Goal: Task Accomplishment & Management: Use online tool/utility

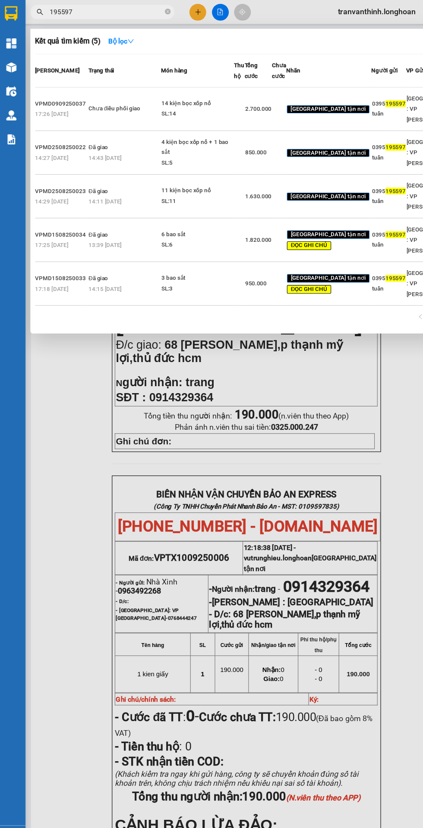
scroll to position [0, 7]
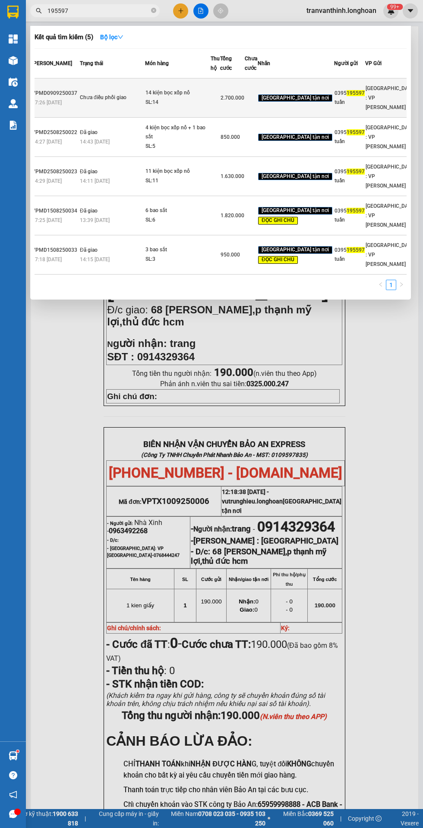
type input "195597"
click at [334, 118] on td "0395 195597 tuấn" at bounding box center [349, 97] width 31 height 39
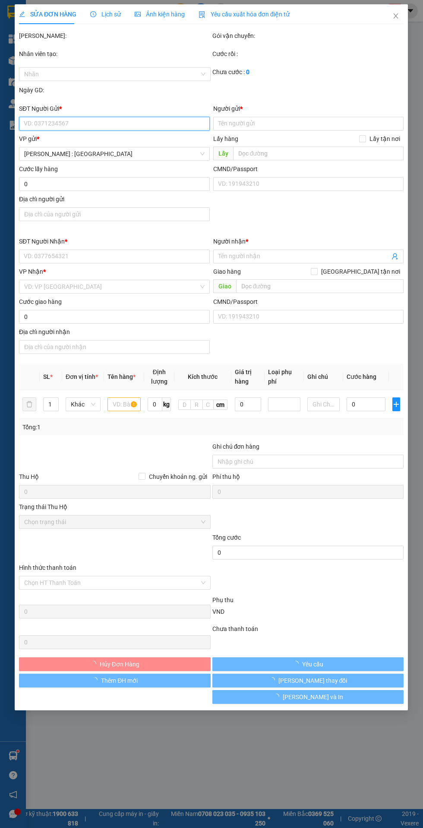
type input "0395195597"
type input "tuấn"
type input "0986176678"
type input "a vinh"
checkbox input "true"
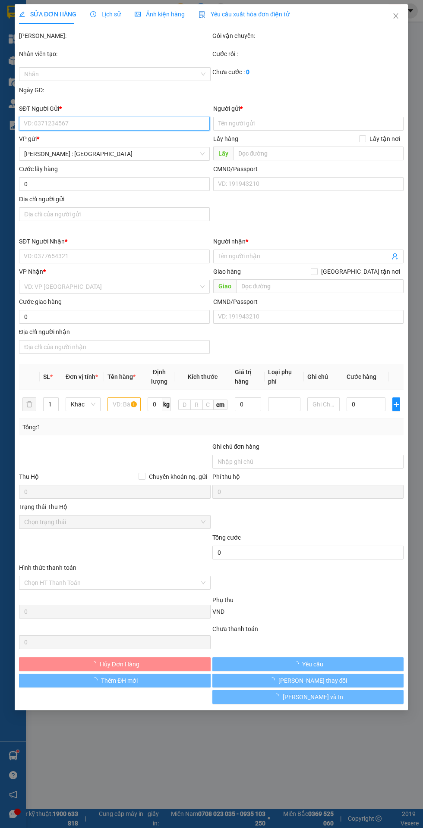
type input "ấp 2 [PERSON_NAME] bình chánh hcm"
type input "hàng ko đồng kiểm giao nguyên kiện hư vỡ k đền ( đã báo khách gửi )"
type input "2.700.000"
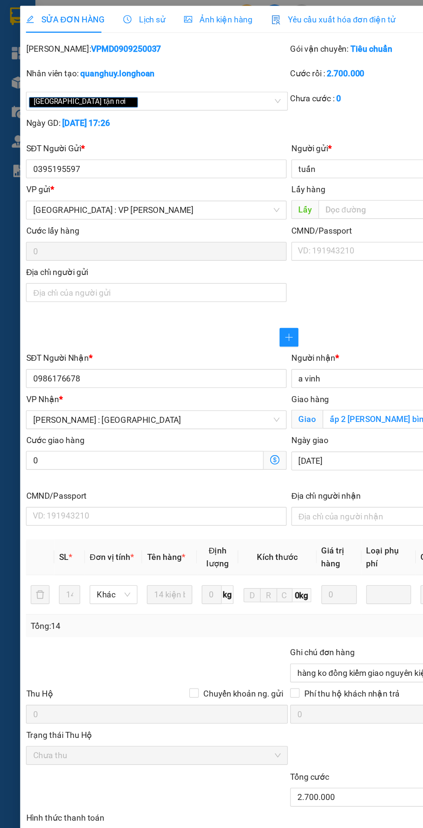
click at [110, 16] on span "Lịch sử" at bounding box center [105, 14] width 31 height 7
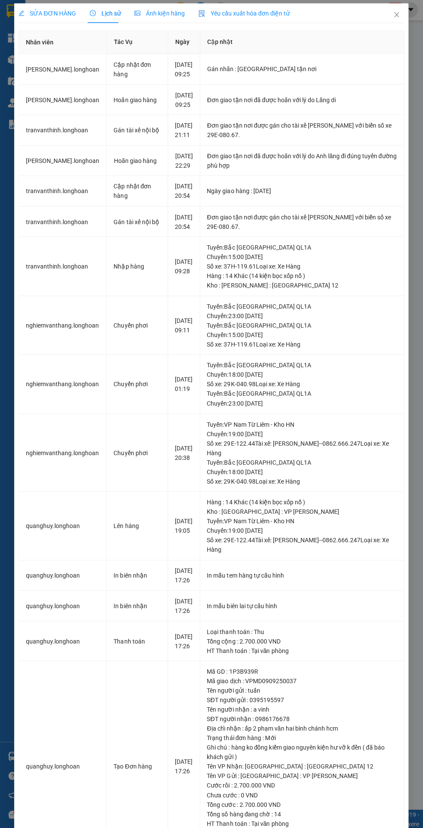
click at [48, 16] on span "SỬA ĐƠN HÀNG" at bounding box center [47, 14] width 57 height 7
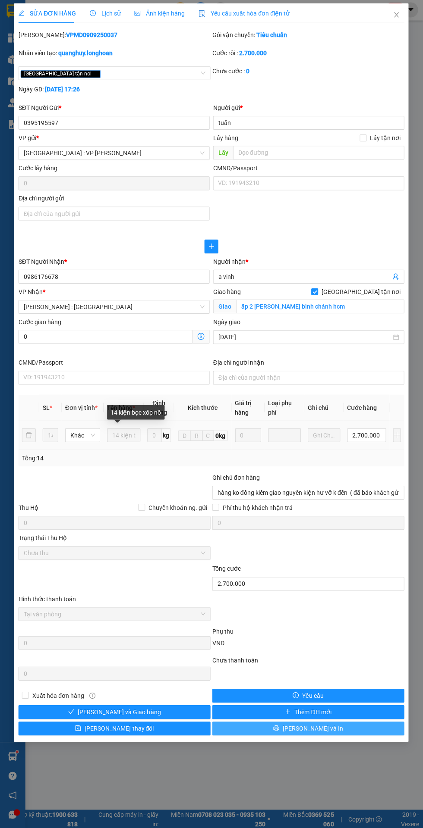
click at [309, 729] on span "Lưu và In" at bounding box center [312, 728] width 60 height 9
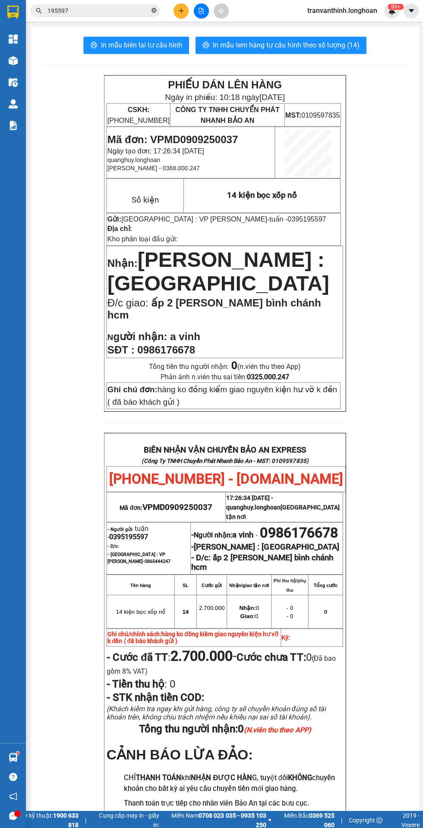
click at [154, 10] on icon "close-circle" at bounding box center [153, 10] width 5 height 5
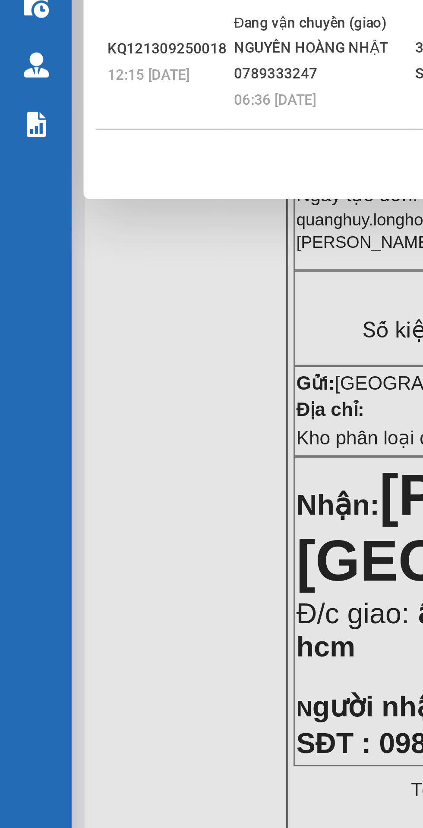
type input "0901216896"
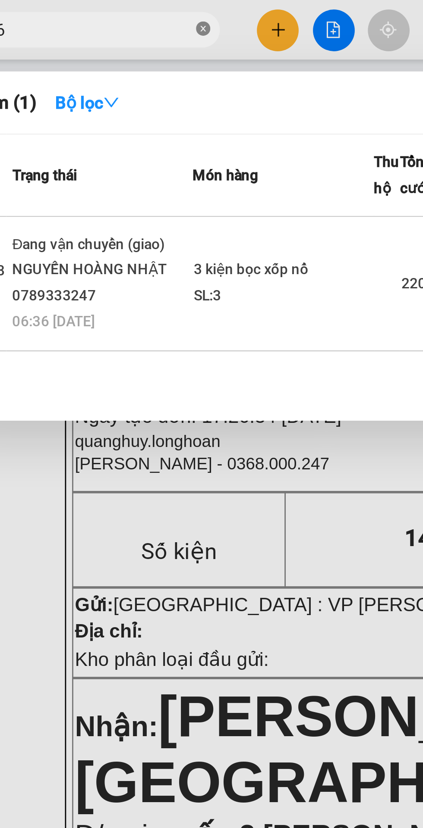
click at [155, 8] on icon "close-circle" at bounding box center [153, 10] width 5 height 5
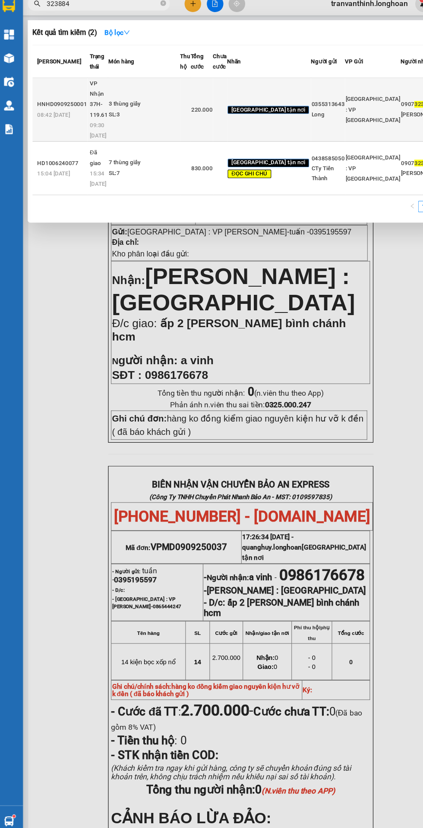
type input "323884"
click at [144, 98] on div "3 thùng giấy" at bounding box center [136, 102] width 65 height 9
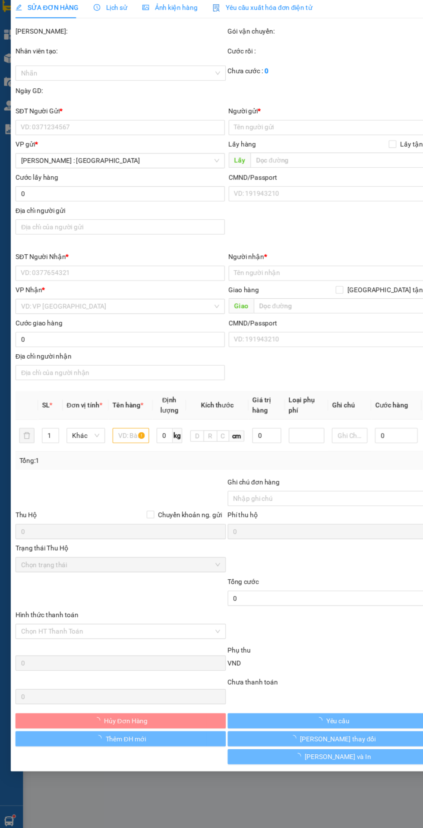
type input "0355313643"
type input "Long"
type input "0907323884"
type input "Cty Đức Anh"
checkbox input "true"
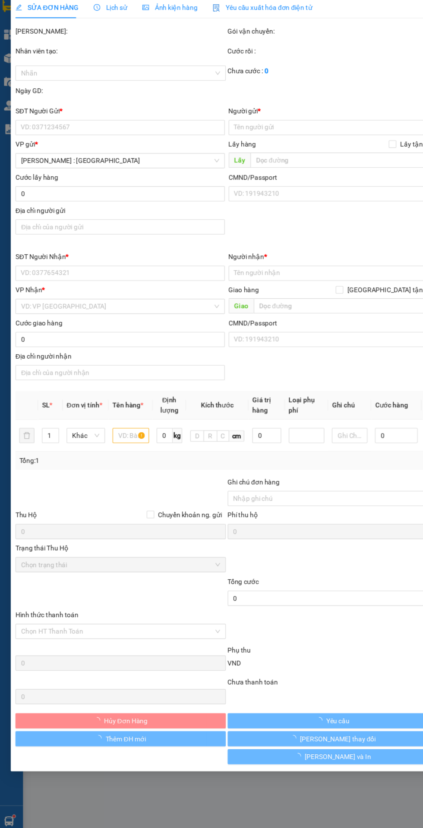
type input "Hủy"
type input "220.000"
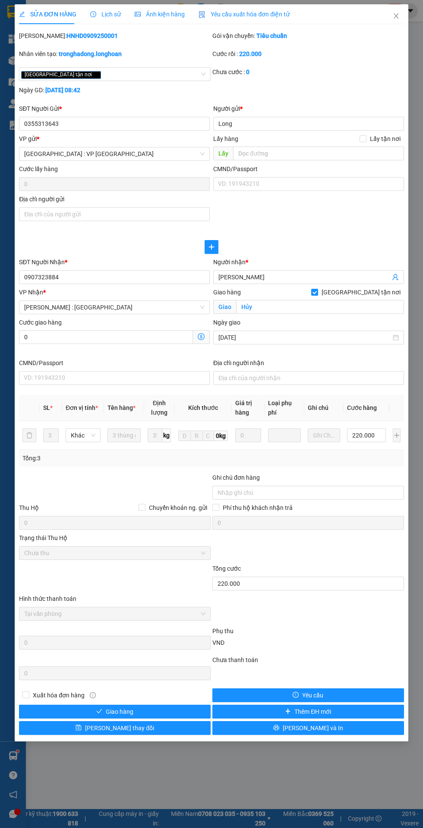
click at [100, 15] on span "Lịch sử" at bounding box center [105, 14] width 31 height 7
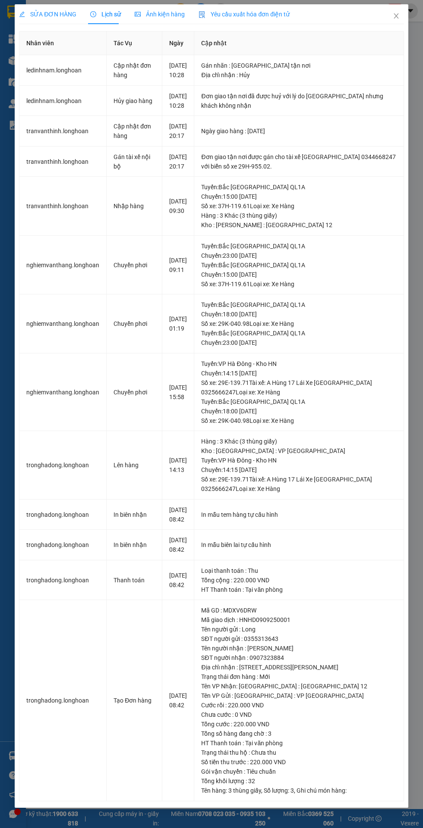
scroll to position [45, 0]
copy div "197/4 Nguyễn Lâm, P14, Q10"
click at [48, 14] on span "SỬA ĐƠN HÀNG" at bounding box center [47, 14] width 57 height 7
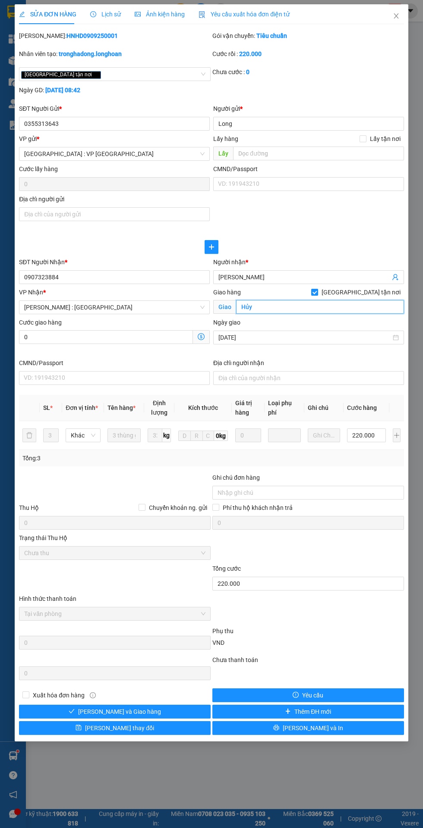
click at [250, 307] on input "Hủy" at bounding box center [320, 307] width 168 height 14
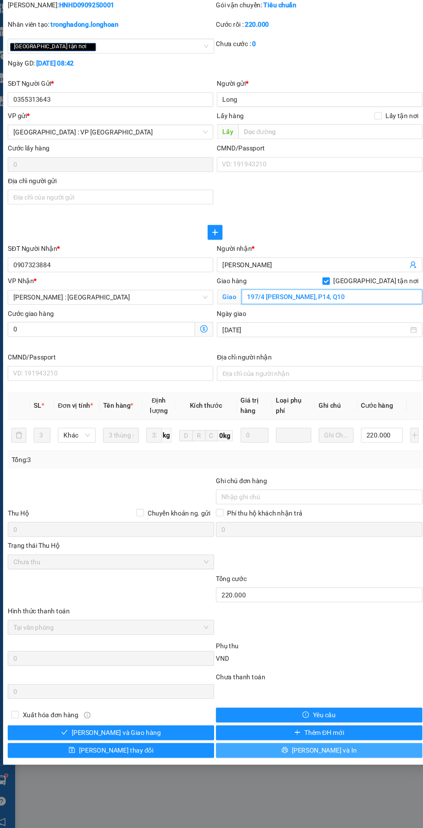
type input "197/4 Nguyễn Lâm, P14, Q10"
click at [314, 727] on span "Lưu và In" at bounding box center [312, 728] width 60 height 9
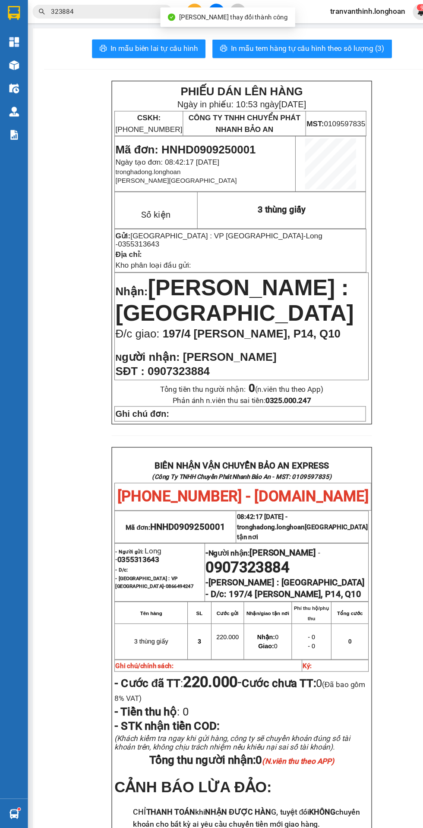
click at [12, 36] on img at bounding box center [13, 39] width 9 height 9
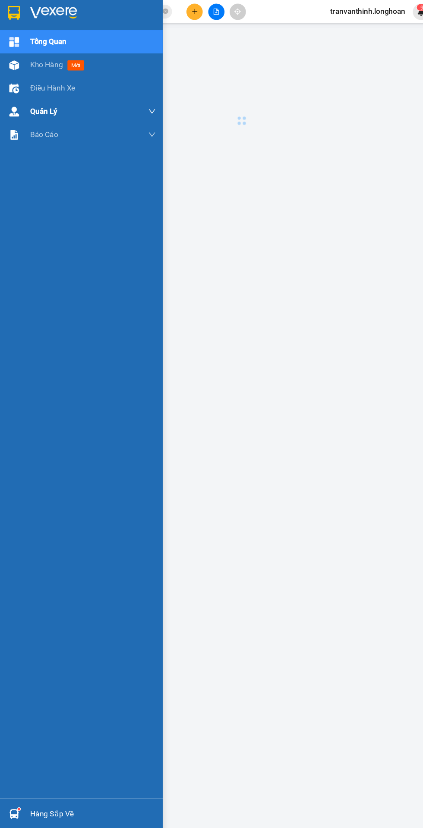
click at [16, 106] on img at bounding box center [13, 103] width 9 height 9
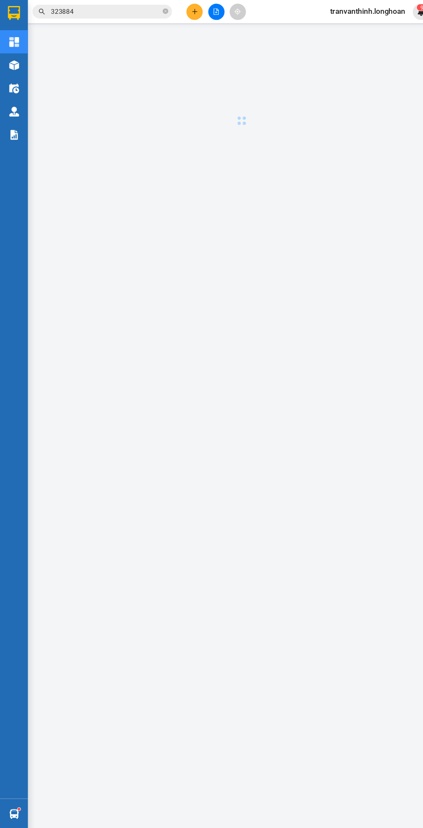
click at [56, 222] on div at bounding box center [224, 414] width 388 height 777
click at [11, 106] on img at bounding box center [13, 103] width 9 height 9
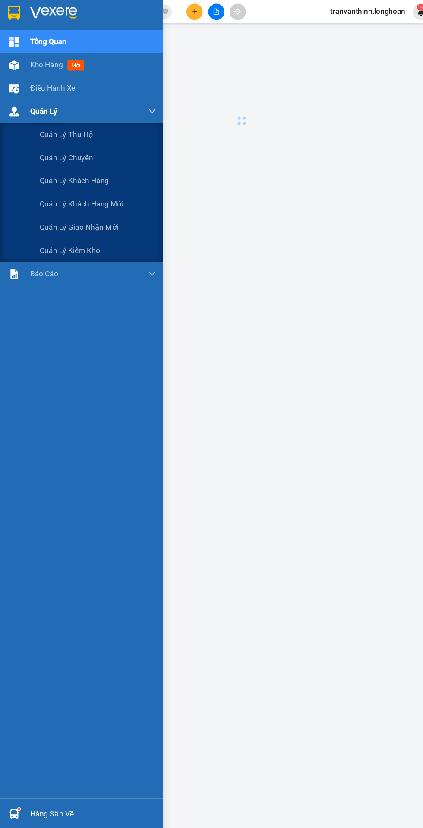
click at [69, 201] on div "Quản lý giao nhận mới" at bounding box center [91, 212] width 108 height 22
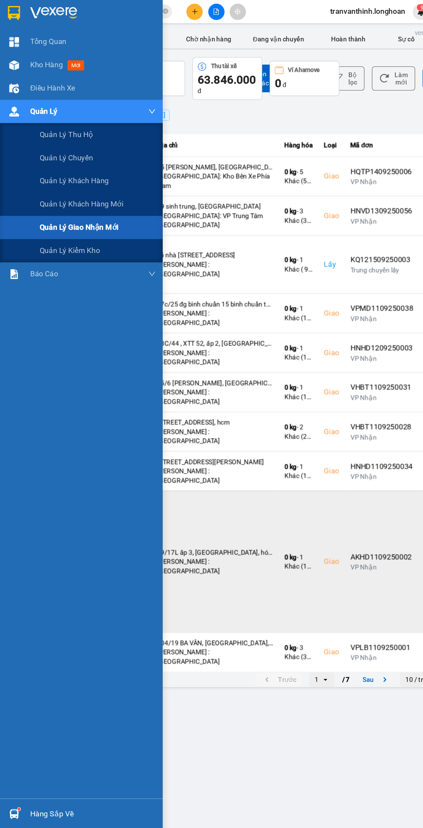
click at [301, 481] on td "Giao" at bounding box center [307, 522] width 25 height 132
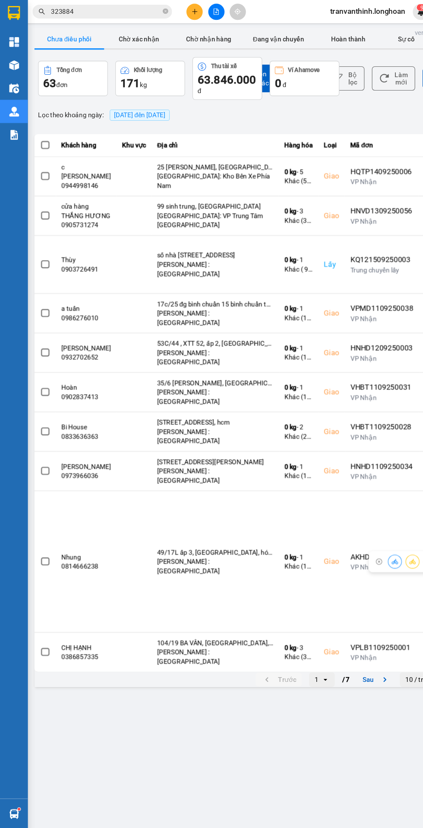
click at [378, 627] on div "10 / trang" at bounding box center [389, 631] width 27 height 9
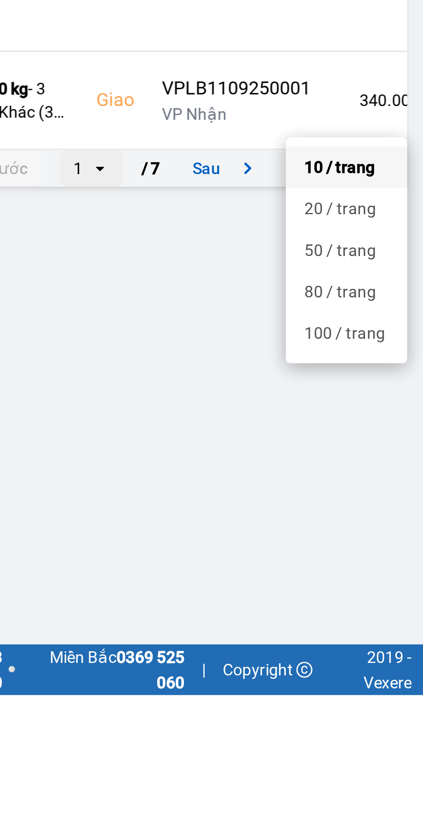
click at [391, 693] on div "100 / trang" at bounding box center [393, 693] width 31 height 9
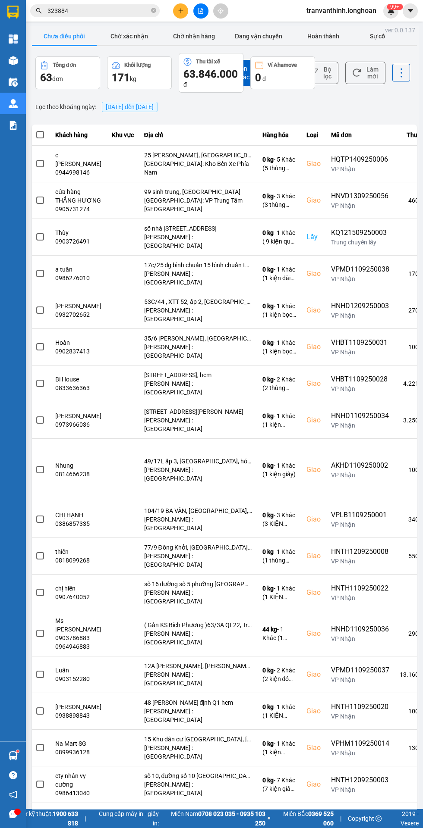
click at [146, 102] on span "[DATE] đến [DATE]" at bounding box center [130, 107] width 56 height 10
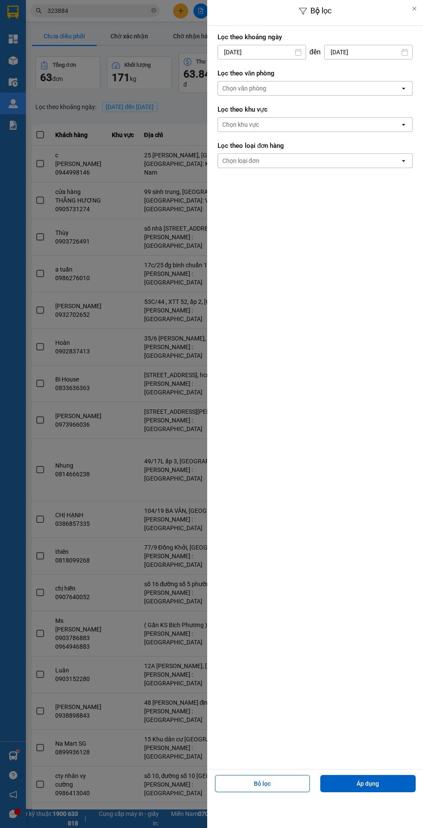
click at [248, 49] on input "15/09/2025" at bounding box center [262, 52] width 88 height 14
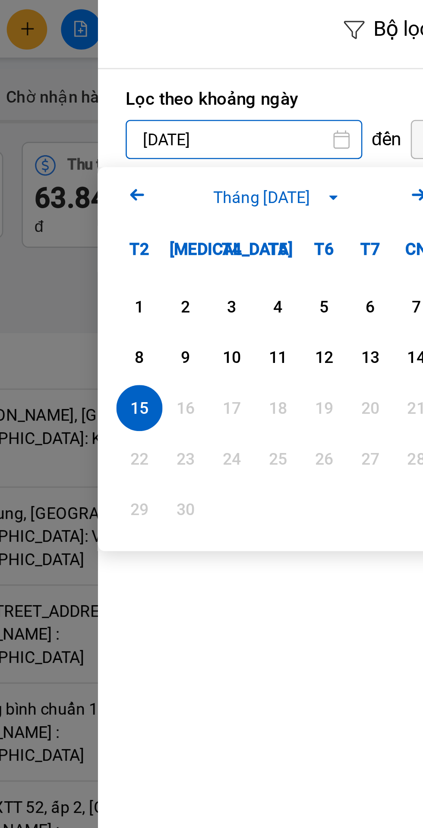
click at [222, 72] on icon "Previous month." at bounding box center [221, 73] width 5 height 4
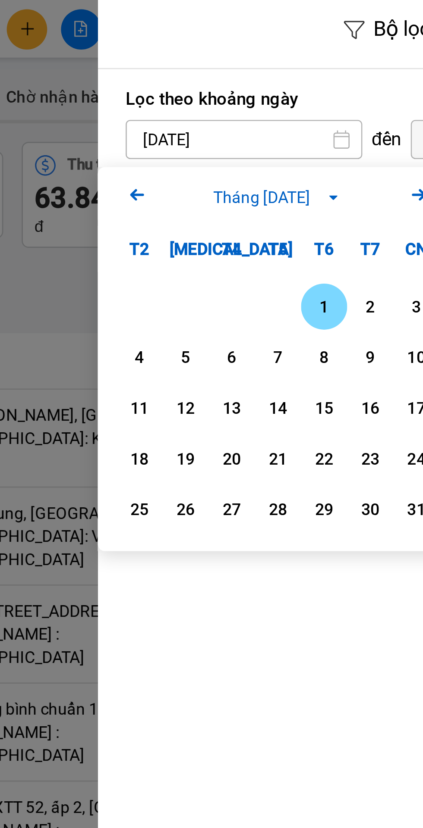
click at [293, 114] on div "1" at bounding box center [292, 115] width 12 height 10
type input "01/08/2025"
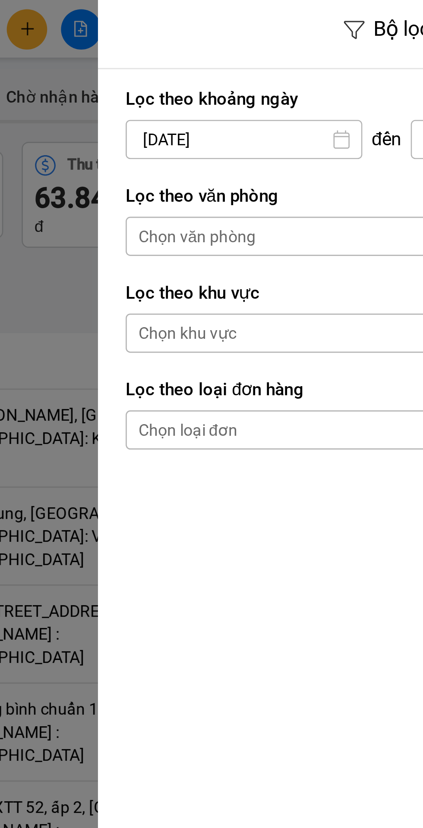
click at [244, 83] on div "Chọn văn phòng" at bounding box center [309, 89] width 182 height 14
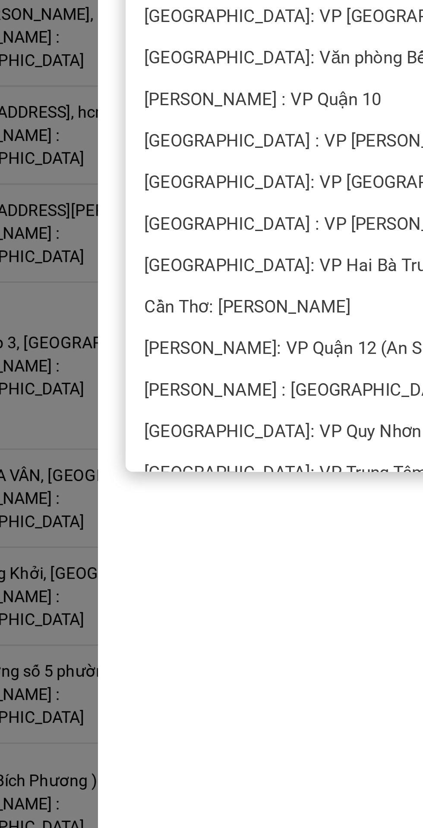
click at [266, 481] on span "[PERSON_NAME] : [GEOGRAPHIC_DATA]" at bounding box center [282, 479] width 117 height 9
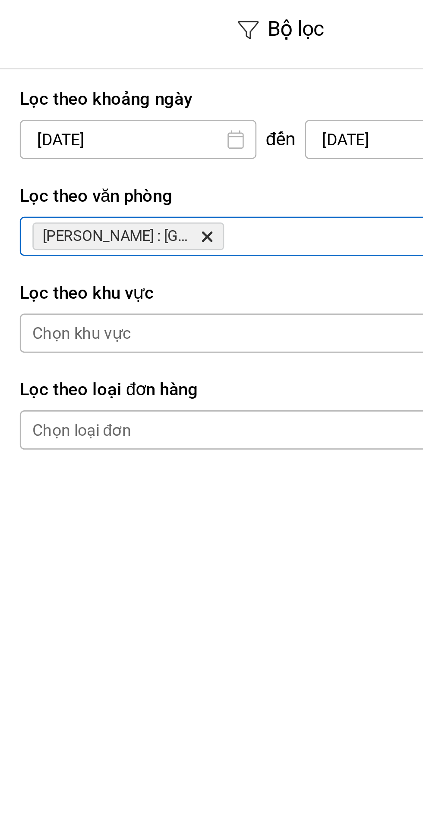
click at [269, 163] on div "Chọn loại đơn" at bounding box center [309, 161] width 182 height 14
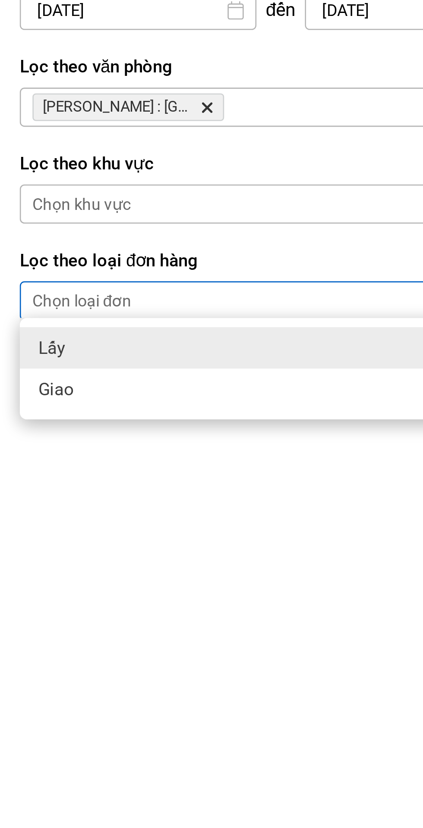
click at [238, 194] on div "Giao" at bounding box center [314, 194] width 195 height 16
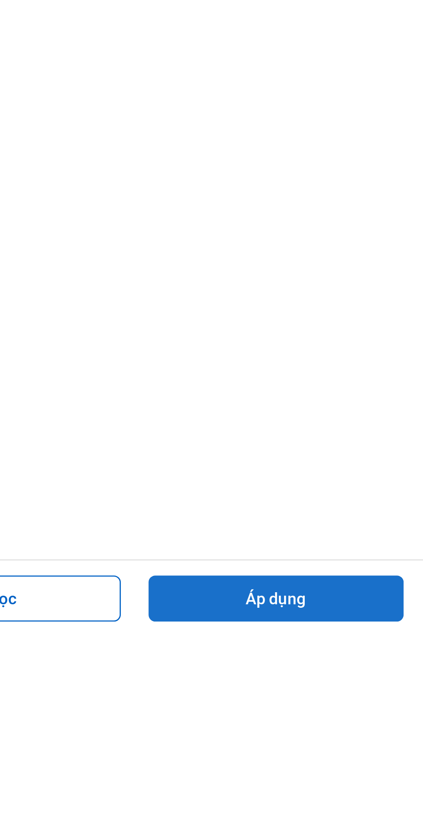
click at [364, 793] on button "Áp dụng" at bounding box center [367, 783] width 95 height 17
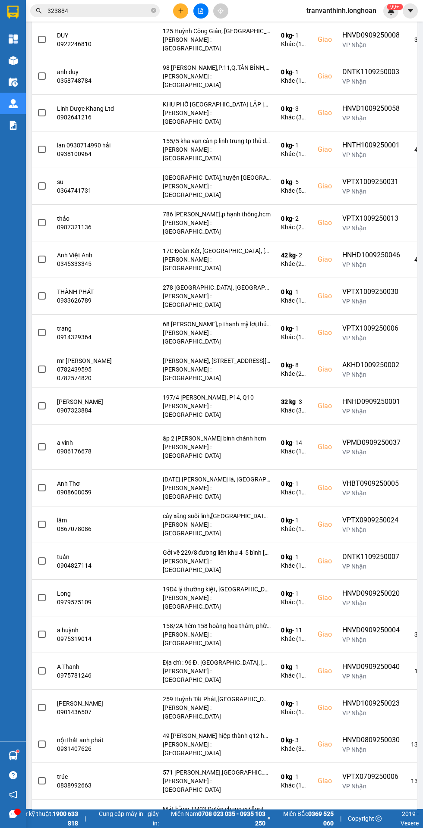
scroll to position [1018, 0]
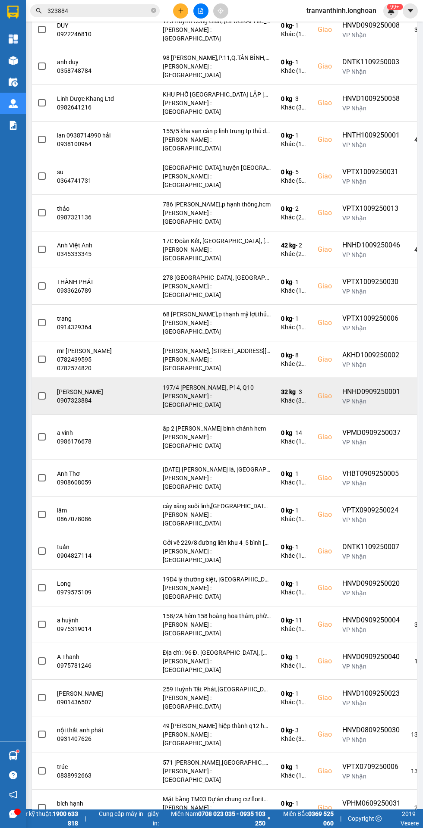
click at [41, 400] on span at bounding box center [42, 396] width 8 height 8
click at [37, 392] on input "checkbox" at bounding box center [37, 392] width 0 height 0
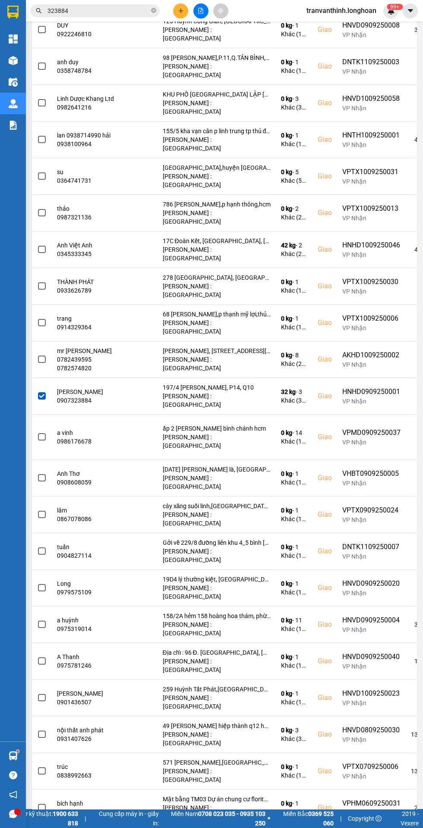
scroll to position [0, 47]
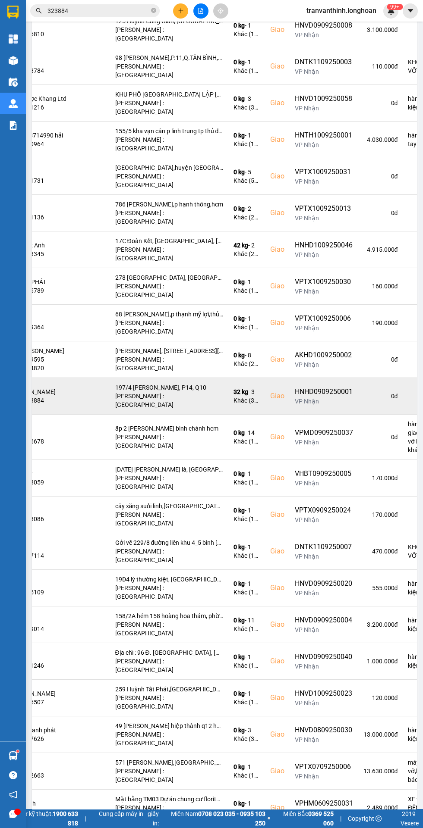
click at [228, 414] on td "32 kg - 3 Khác (3 thùng giấy)" at bounding box center [246, 396] width 37 height 37
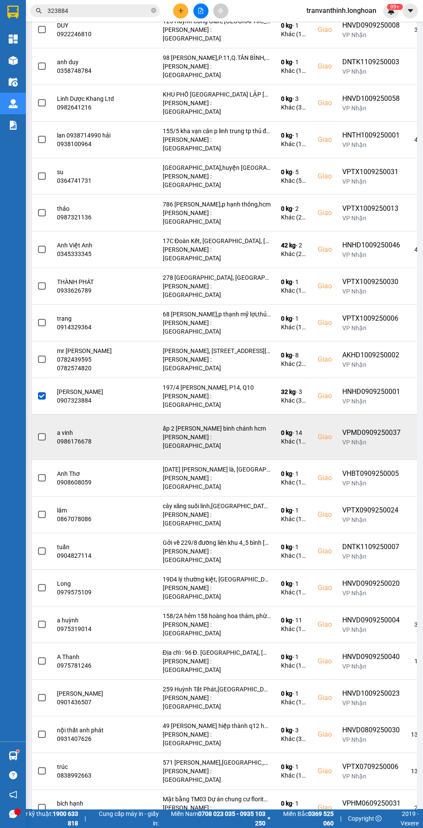
click at [337, 460] on td "VPMD0909250037 VP Nhận" at bounding box center [371, 436] width 69 height 45
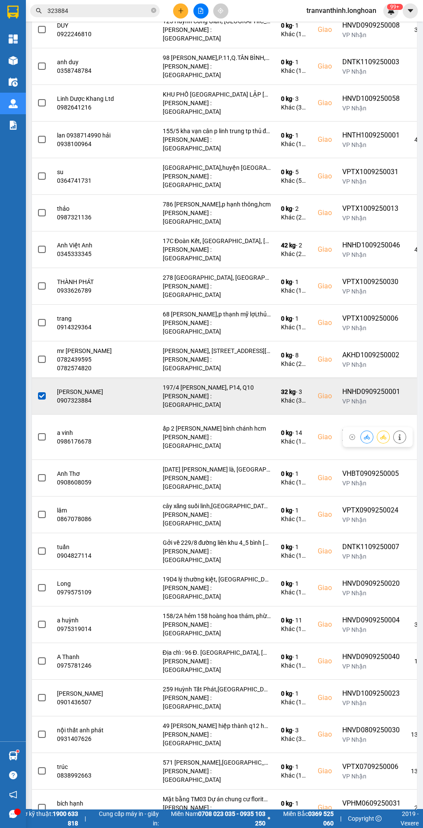
click at [342, 397] on div "HNHD0909250001" at bounding box center [371, 392] width 58 height 10
click at [367, 399] on icon at bounding box center [367, 396] width 6 height 6
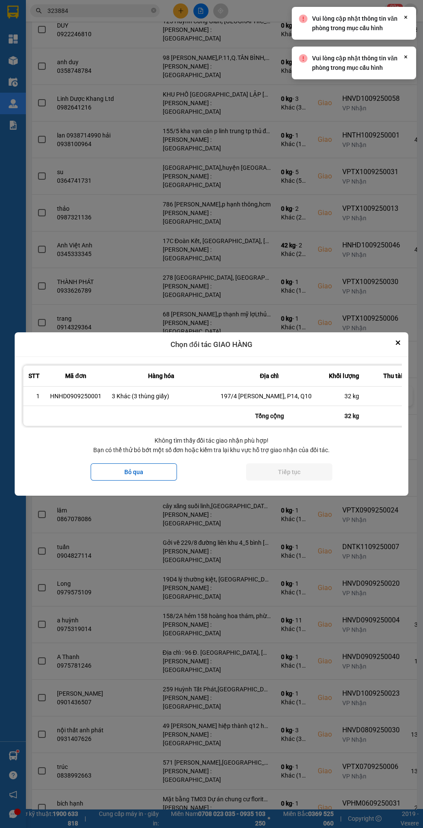
click at [119, 486] on div "Bỏ qua Tiếp tục" at bounding box center [211, 472] width 380 height 35
click at [132, 472] on button "Bỏ qua" at bounding box center [134, 472] width 86 height 17
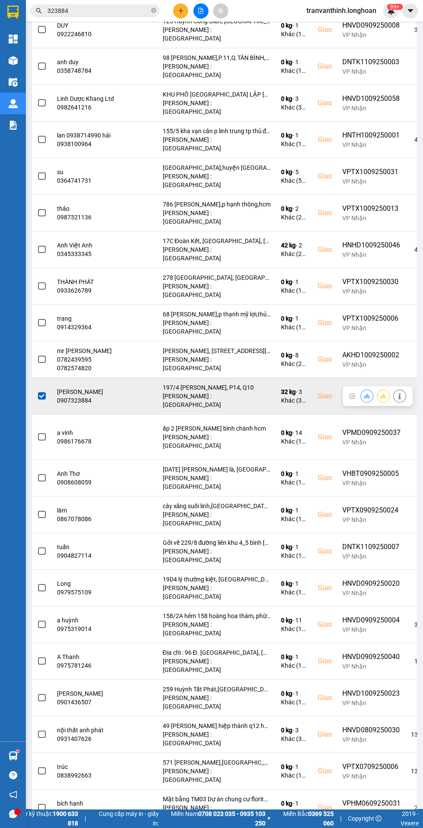
click at [163, 392] on div "197/4 Nguyễn Lâm, P14, Q10" at bounding box center [217, 387] width 108 height 9
click at [388, 404] on button at bounding box center [383, 396] width 12 height 15
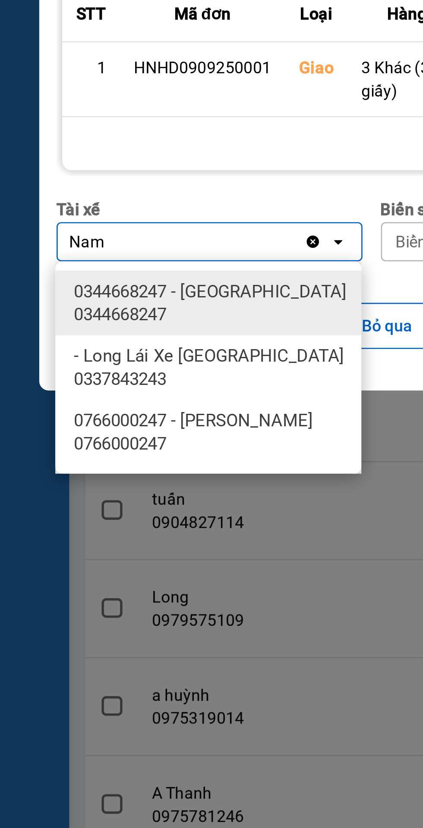
type input "Nam"
click at [63, 474] on span "0344668247 - Lê Đình Nam 0344668247" at bounding box center [80, 473] width 104 height 17
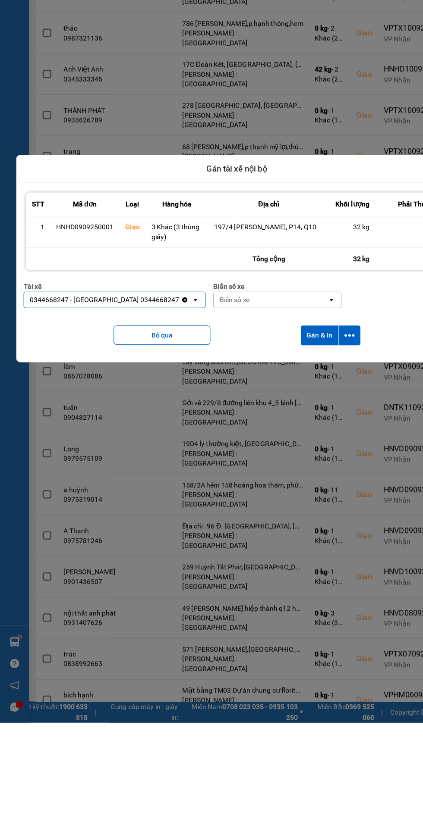
click at [216, 455] on div "Biển số xe" at bounding box center [241, 451] width 101 height 14
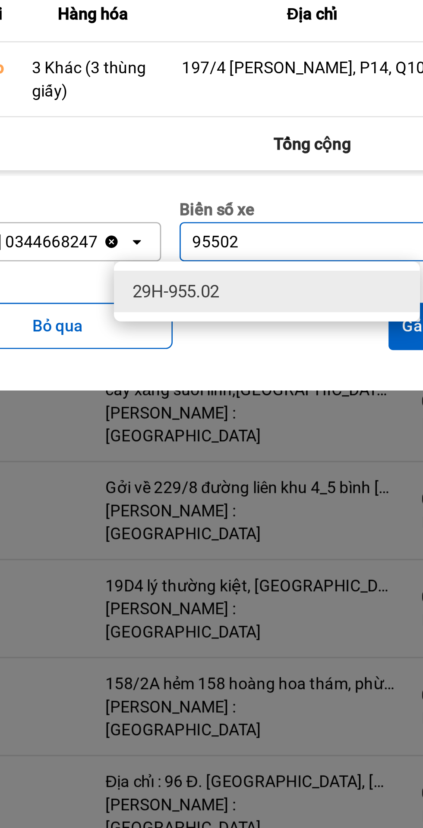
type input "95502"
click at [188, 476] on div "29H-955.02" at bounding box center [223, 470] width 114 height 16
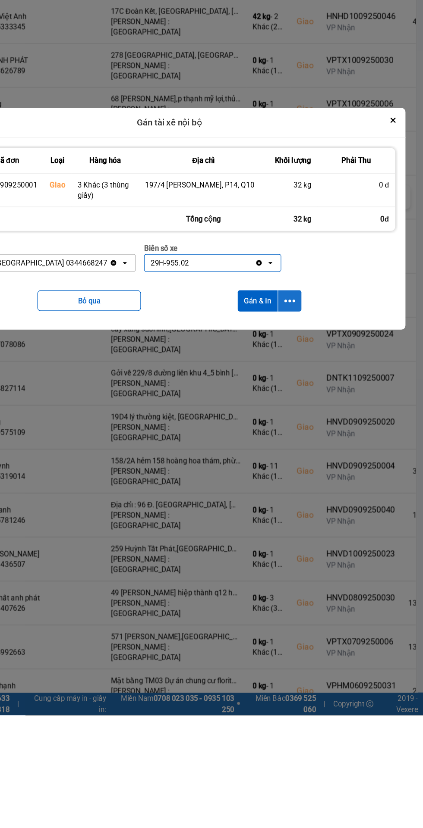
click at [311, 483] on icon "dialog" at bounding box center [311, 483] width 9 height 2
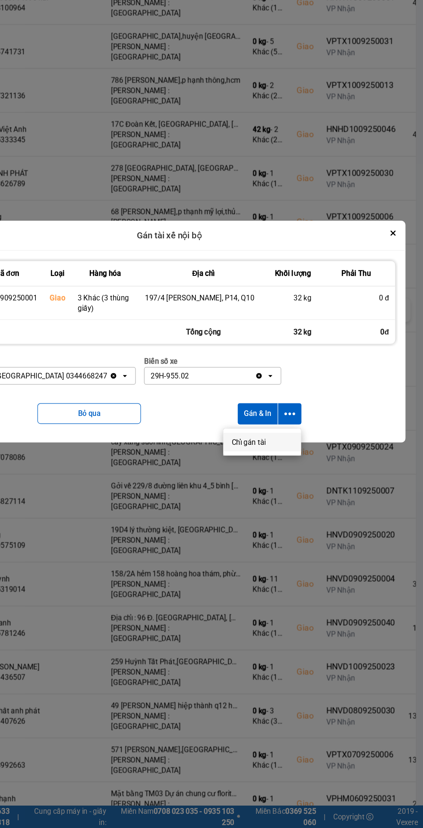
click at [287, 501] on li "Chỉ gán tài" at bounding box center [288, 507] width 65 height 16
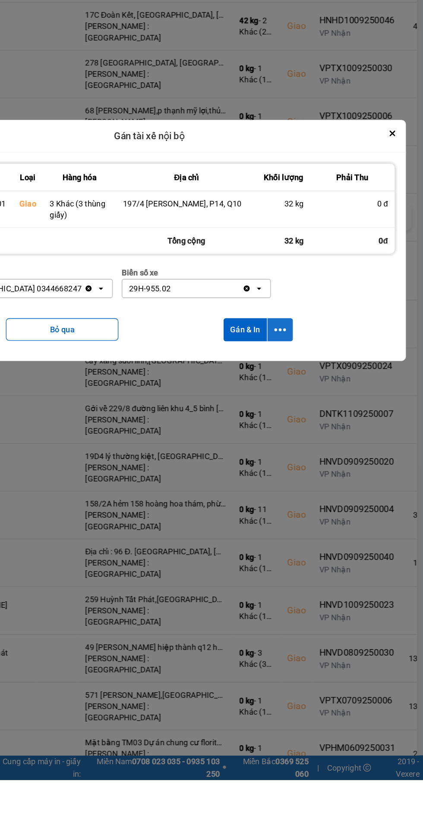
click at [312, 485] on icon "dialog" at bounding box center [311, 482] width 9 height 9
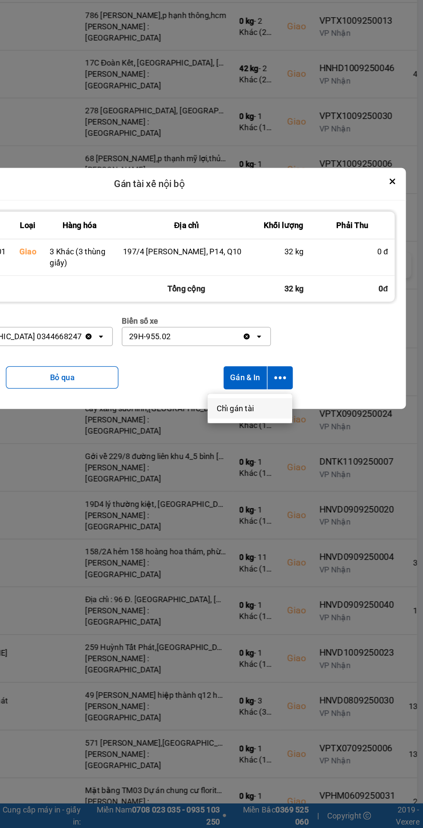
click at [268, 508] on span "Chỉ gán tài" at bounding box center [277, 506] width 28 height 9
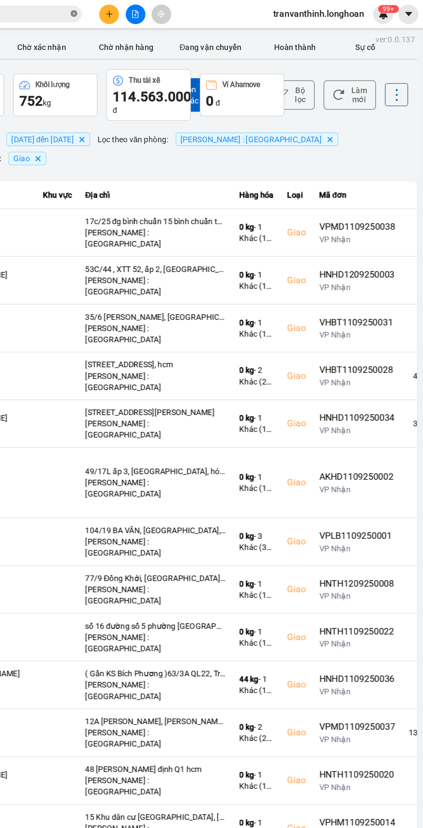
click at [154, 10] on icon "close-circle" at bounding box center [153, 10] width 5 height 5
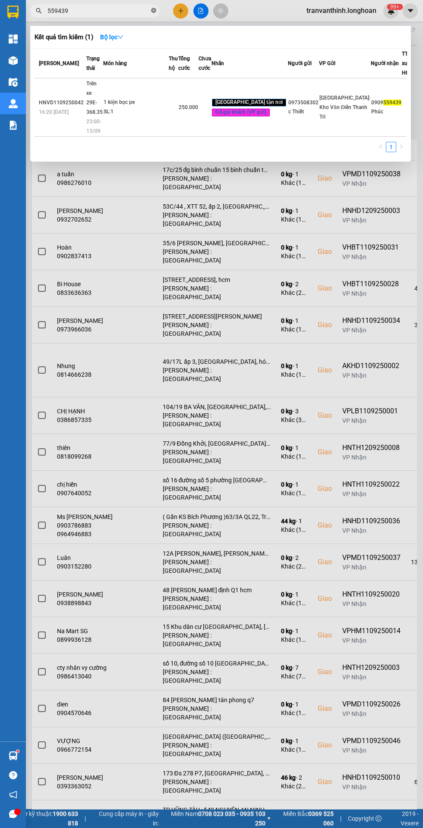
type input "559439"
click at [156, 14] on span at bounding box center [153, 11] width 5 height 8
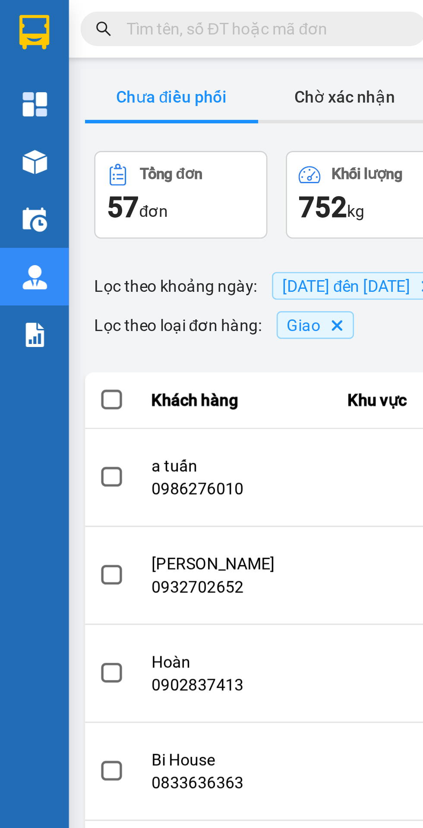
click at [9, 109] on div at bounding box center [13, 103] width 15 height 15
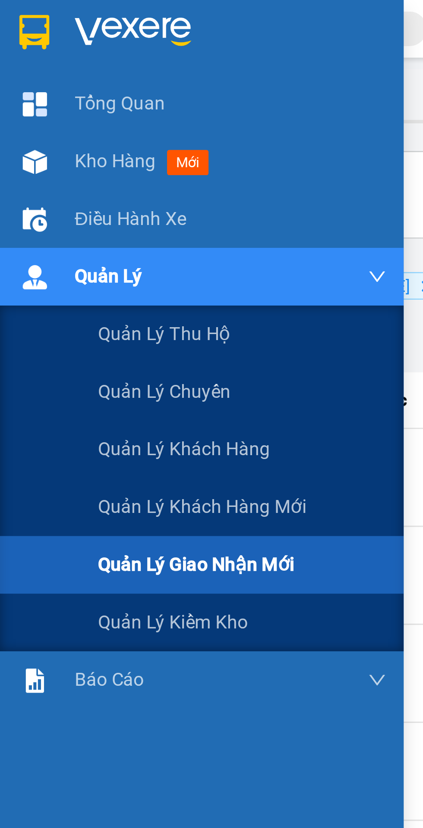
click at [158, 110] on span "01/08/2025 đến 15/09/2025 Delete" at bounding box center [134, 107] width 64 height 10
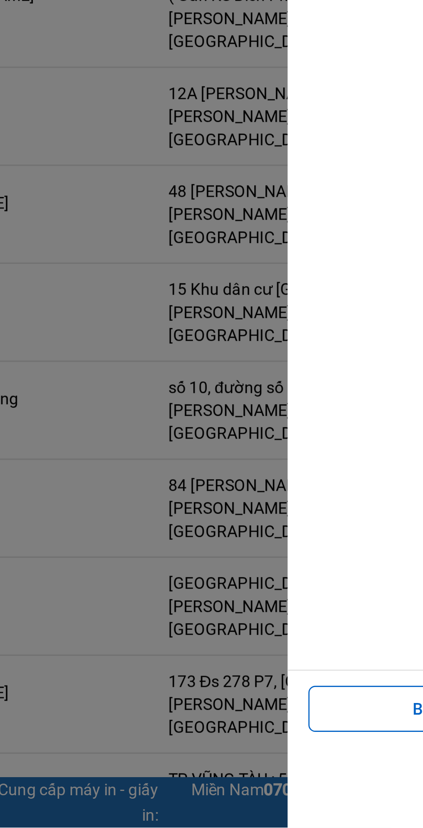
click at [137, 723] on div at bounding box center [211, 414] width 423 height 828
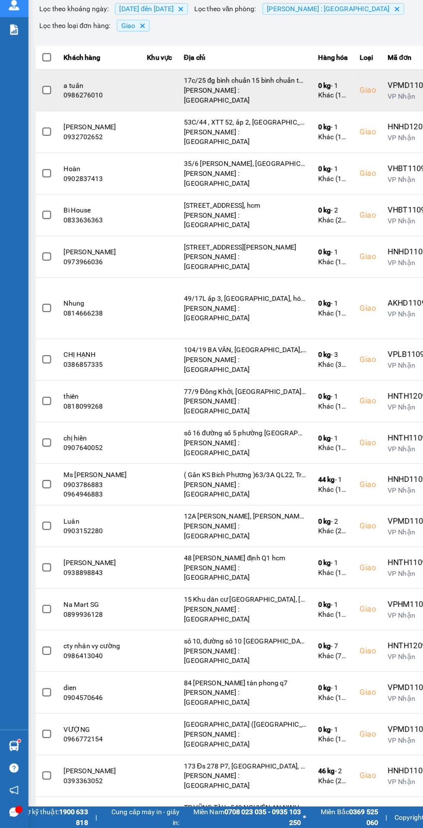
click at [41, 175] on span at bounding box center [42, 179] width 8 height 8
click at [37, 174] on input "checkbox" at bounding box center [37, 174] width 0 height 0
click at [200, 166] on div "17c/25 đg bình chuẩn 15 bình chuẩn thuận an bd" at bounding box center [217, 170] width 108 height 9
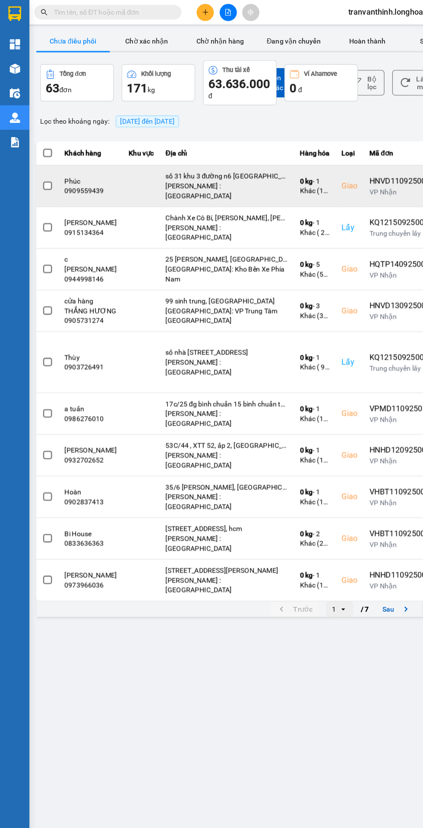
click at [41, 160] on span at bounding box center [42, 164] width 8 height 8
click at [37, 159] on input "checkbox" at bounding box center [37, 159] width 0 height 0
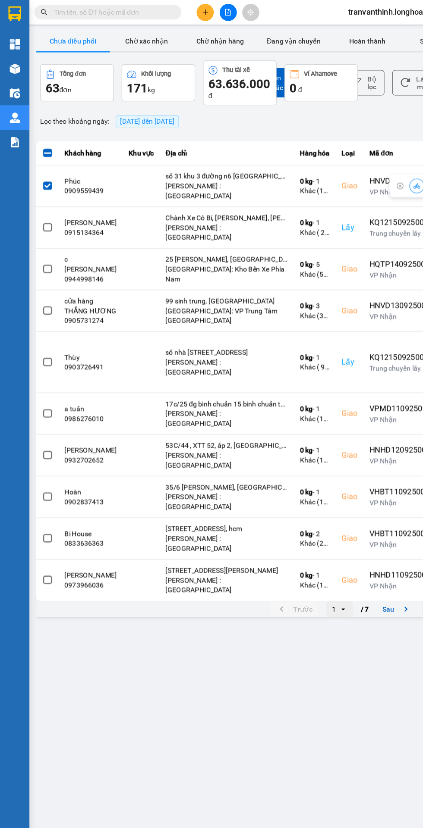
scroll to position [0, 30]
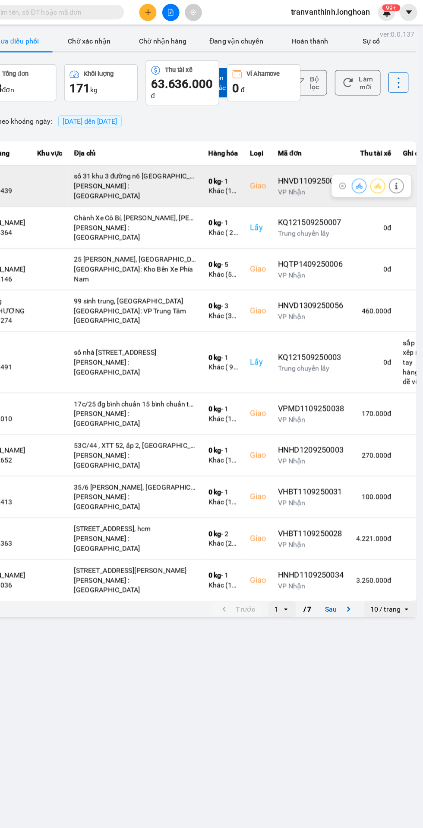
click at [382, 161] on icon at bounding box center [383, 164] width 6 height 6
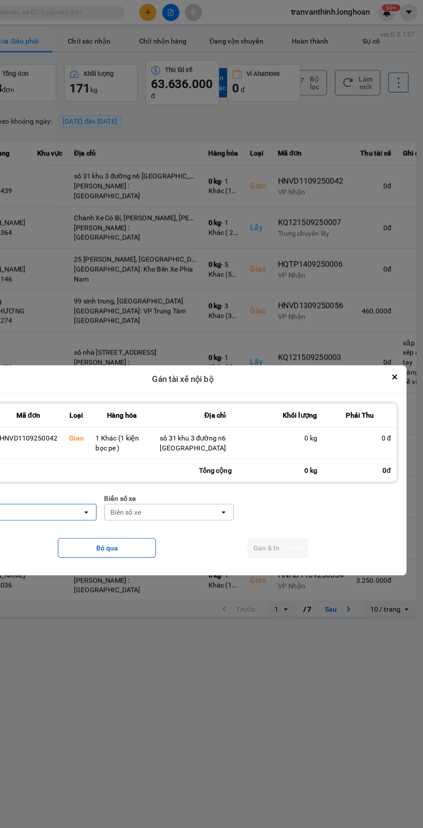
scroll to position [0, 0]
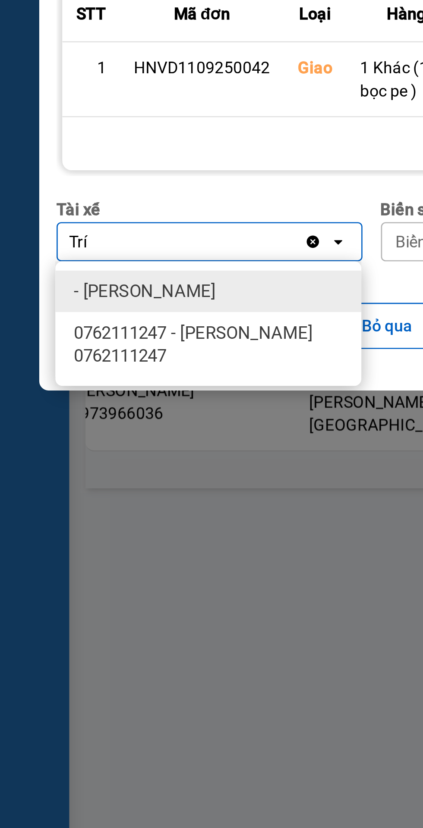
type input "Trí"
click at [88, 487] on span "0762111247 - [PERSON_NAME] 0762111247" at bounding box center [80, 489] width 104 height 17
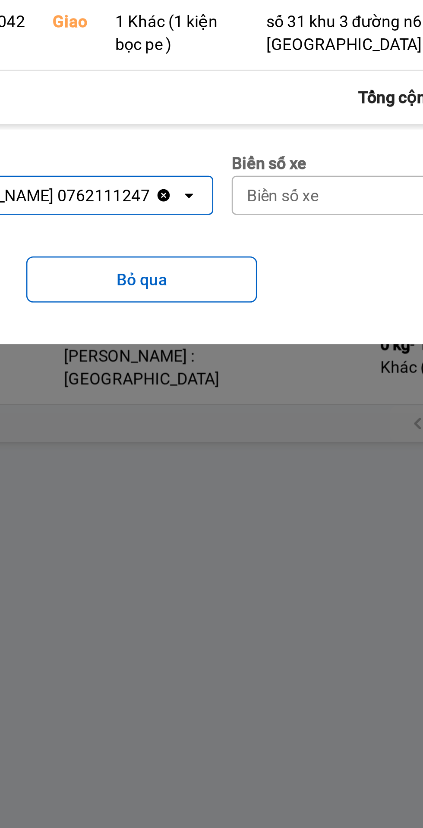
click at [209, 449] on div "Biển số xe" at bounding box center [229, 451] width 101 height 14
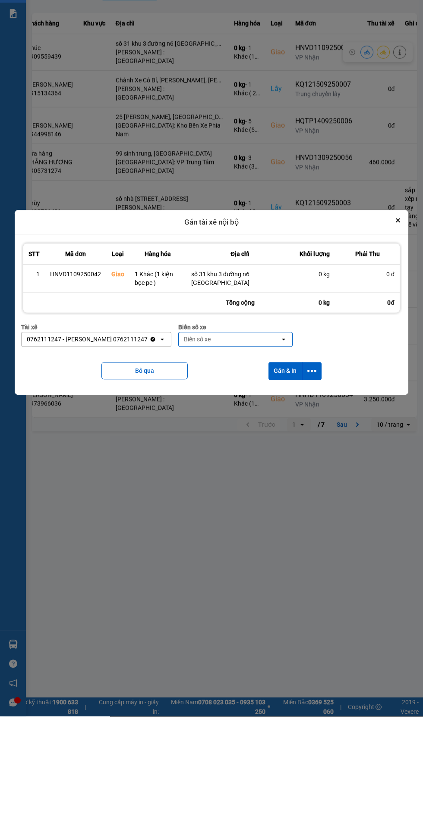
click at [210, 451] on div "Biển số xe" at bounding box center [229, 451] width 101 height 14
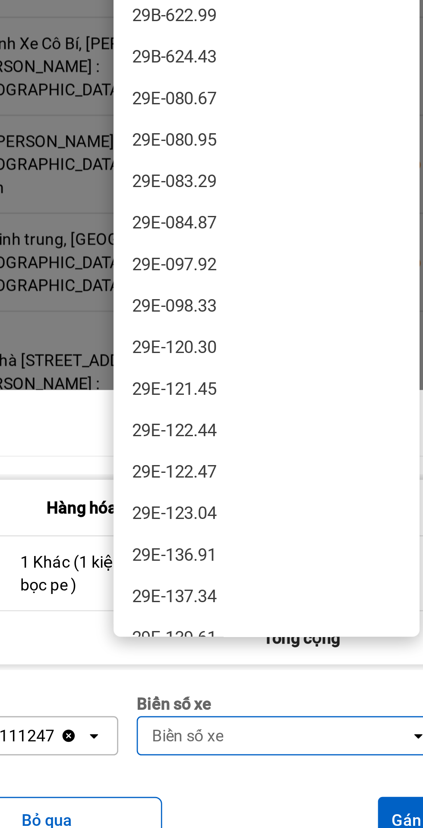
click at [198, 245] on span "29E-083.29" at bounding box center [191, 243] width 31 height 9
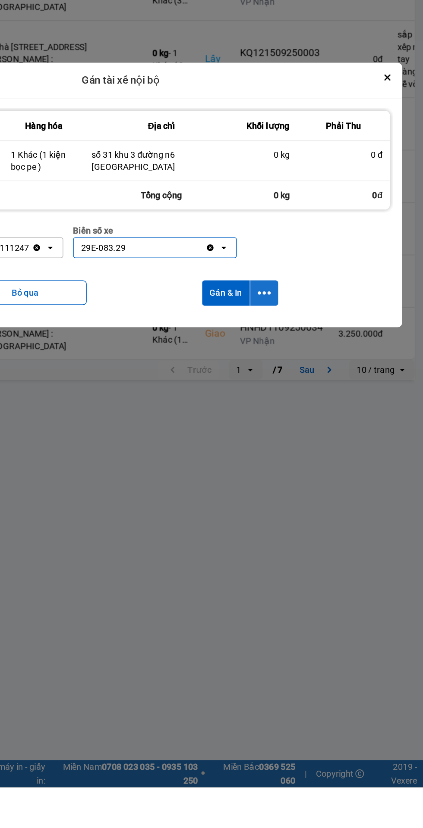
click at [315, 484] on icon "dialog" at bounding box center [311, 483] width 9 height 2
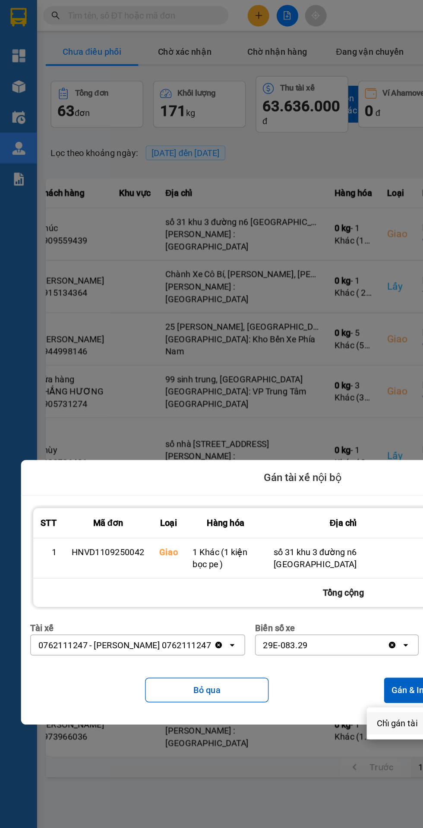
click at [273, 504] on span "Chỉ gán tài" at bounding box center [277, 506] width 28 height 9
